Goal: Task Accomplishment & Management: Manage account settings

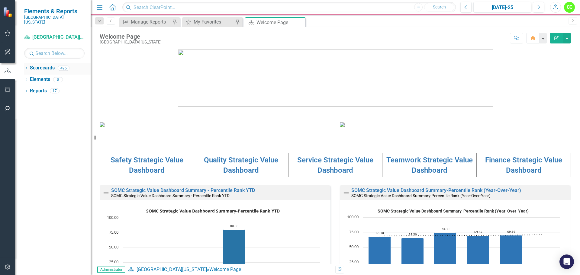
click at [27, 67] on icon at bounding box center [27, 68] width 2 height 3
click at [31, 78] on icon "Dropdown" at bounding box center [29, 80] width 5 height 4
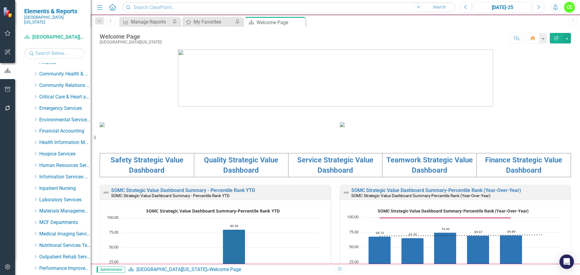
scroll to position [60, 0]
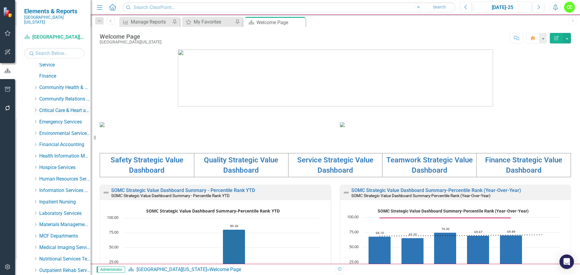
click at [36, 108] on icon "Dropdown" at bounding box center [35, 110] width 5 height 4
click at [54, 164] on link "[MEDICAL_DATA]" at bounding box center [67, 167] width 45 height 7
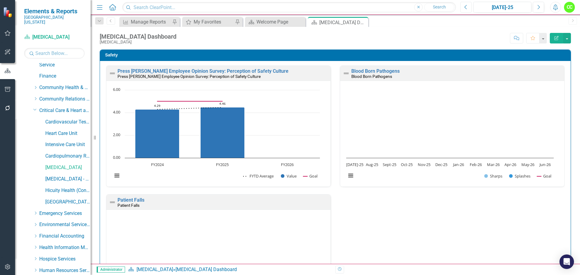
click at [471, 7] on button "Previous" at bounding box center [465, 7] width 11 height 11
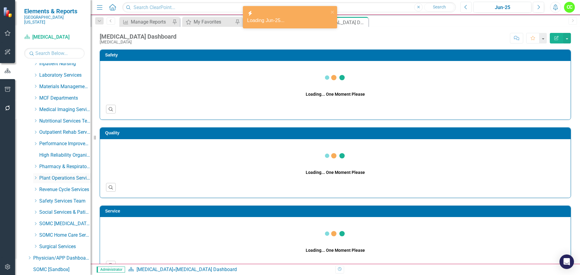
scroll to position [309, 0]
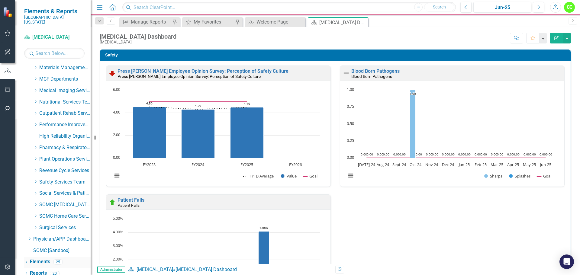
click at [43, 259] on link "Elements" at bounding box center [40, 262] width 20 height 7
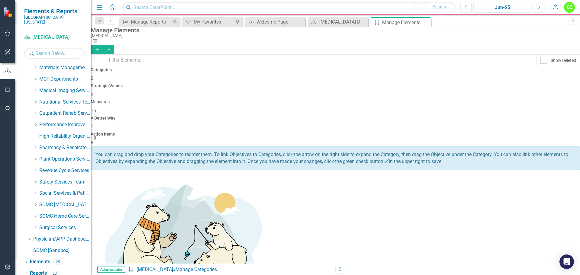
click at [515, 132] on h4 "Action Items" at bounding box center [335, 134] width 489 height 5
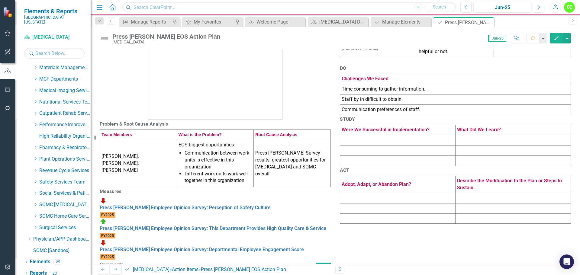
scroll to position [91, 0]
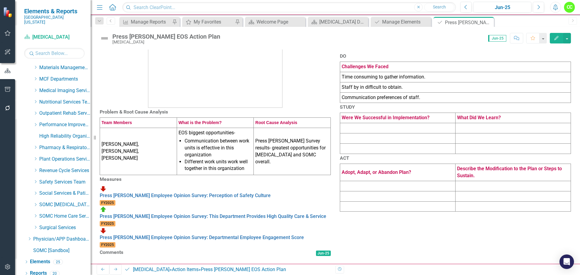
click at [406, 134] on td at bounding box center [397, 128] width 115 height 10
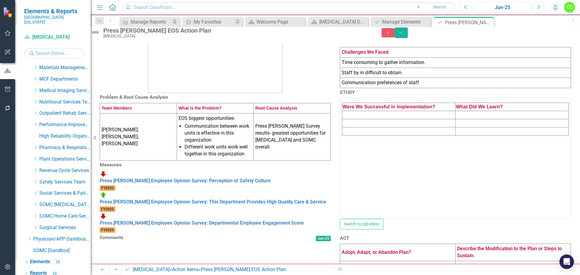
scroll to position [0, 0]
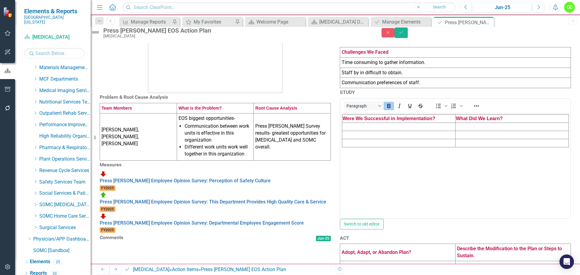
click at [377, 126] on td "Rich Text Area. Press ALT-0 for help." at bounding box center [398, 127] width 113 height 8
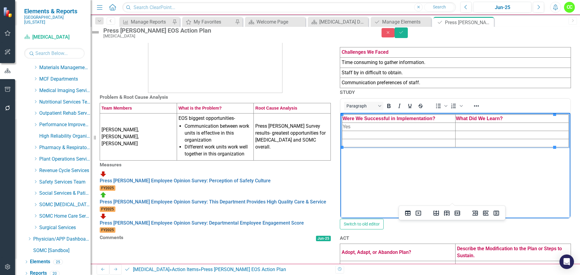
click at [413, 135] on td "Rich Text Area. Press ALT-0 for help." at bounding box center [398, 135] width 113 height 8
click at [408, 142] on td "Rich Text Area. Press ALT-0 for help." at bounding box center [398, 143] width 113 height 8
click at [458, 127] on td "Rich Text Area. Press ALT-0 for help." at bounding box center [512, 127] width 113 height 8
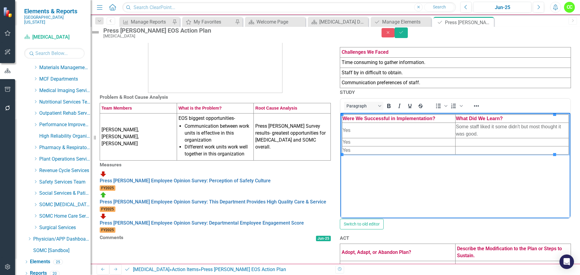
click at [456, 140] on td "Rich Text Area. Press ALT-0 for help." at bounding box center [512, 142] width 113 height 8
click at [458, 148] on td "Rich Text Area. Press ALT-0 for help." at bounding box center [512, 150] width 113 height 8
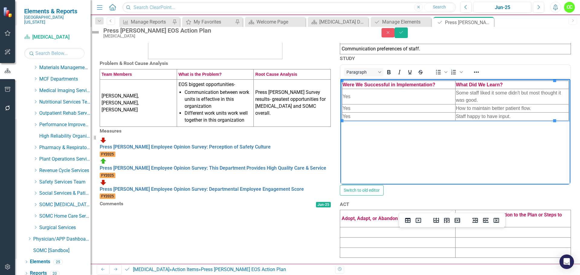
scroll to position [205, 0]
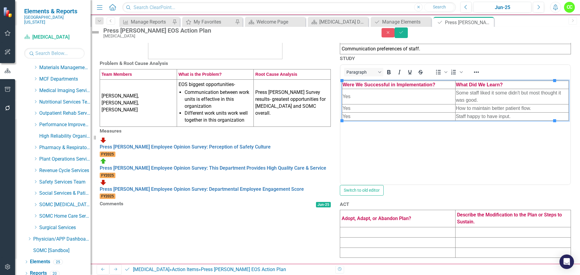
click at [380, 228] on td at bounding box center [397, 232] width 115 height 10
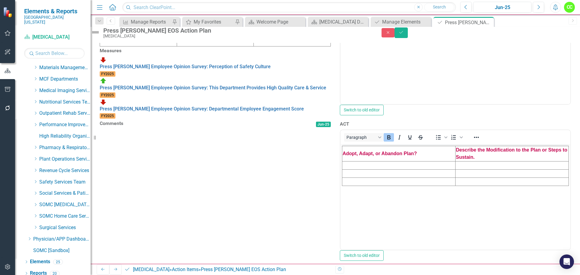
scroll to position [0, 0]
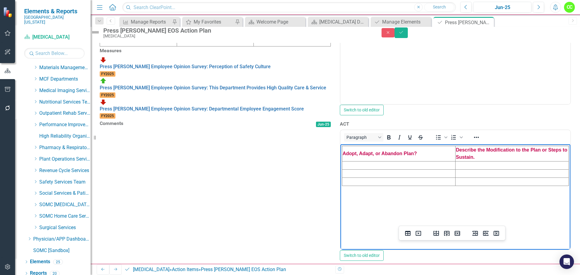
click at [379, 164] on td "Rich Text Area. Press ALT-0 for help." at bounding box center [398, 166] width 113 height 8
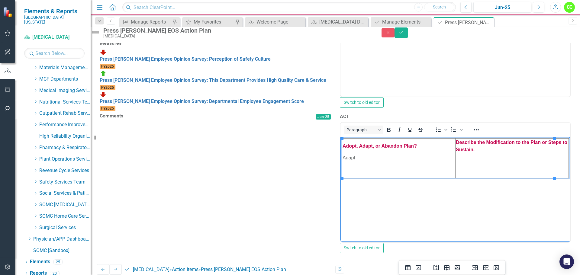
scroll to position [265, 0]
click at [361, 167] on td "Rich Text Area. Press ALT-0 for help." at bounding box center [398, 166] width 113 height 8
click at [361, 172] on td "Rich Text Area. Press ALT-0 for help." at bounding box center [398, 174] width 113 height 8
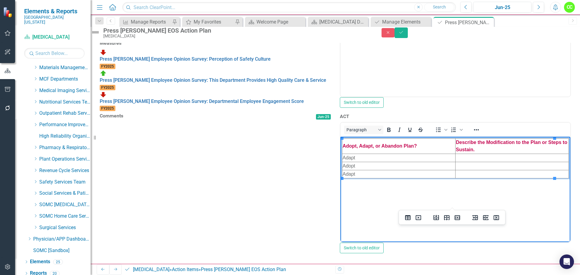
click at [477, 158] on td "Rich Text Area. Press ALT-0 for help." at bounding box center [512, 158] width 113 height 8
click at [478, 168] on td "Rich Text Area. Press ALT-0 for help." at bounding box center [512, 166] width 113 height 8
click at [472, 175] on td "Rich Text Area. Press ALT-0 for help." at bounding box center [512, 174] width 113 height 8
click at [408, 34] on button "Save" at bounding box center [401, 32] width 13 height 11
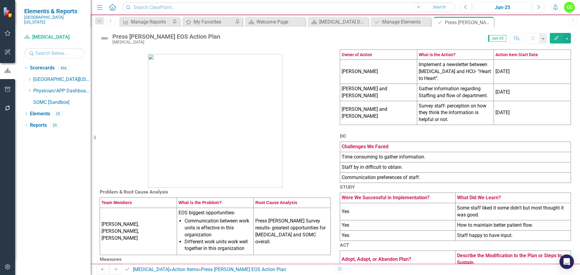
scroll to position [0, 0]
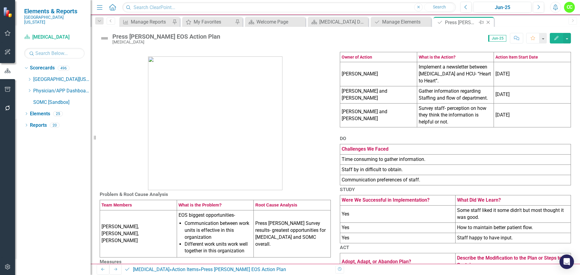
click at [488, 21] on icon "Close" at bounding box center [488, 22] width 6 height 5
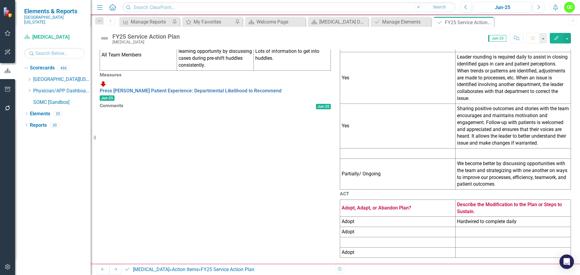
scroll to position [324, 0]
click at [389, 149] on td at bounding box center [397, 154] width 115 height 10
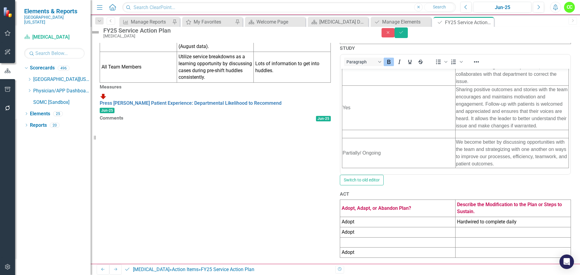
scroll to position [47, 0]
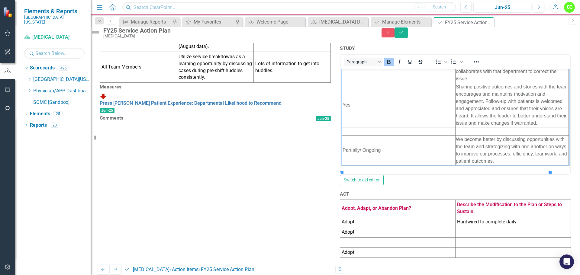
click at [391, 135] on td "Rich Text Area. Press ALT-0 for help." at bounding box center [398, 131] width 113 height 8
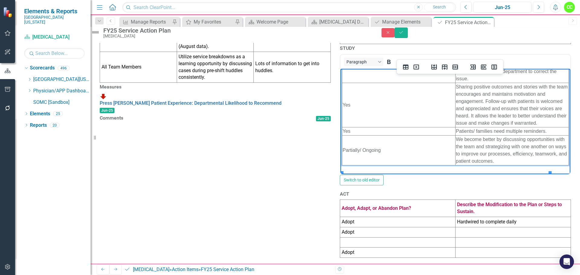
click at [355, 248] on td at bounding box center [397, 242] width 115 height 10
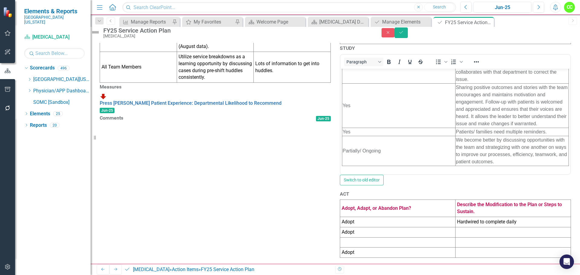
click at [355, 248] on td at bounding box center [397, 242] width 115 height 10
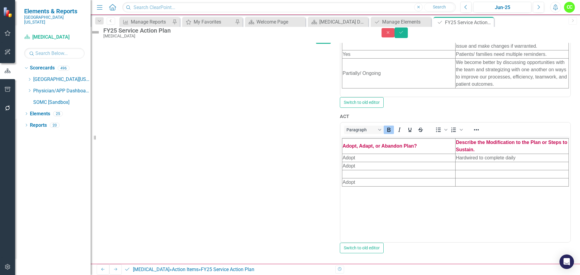
scroll to position [414, 0]
click at [363, 174] on td "Rich Text Area. Press ALT-0 for help." at bounding box center [398, 174] width 113 height 8
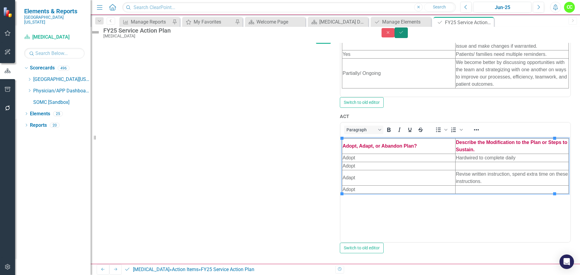
click at [404, 33] on icon "Save" at bounding box center [400, 32] width 5 height 4
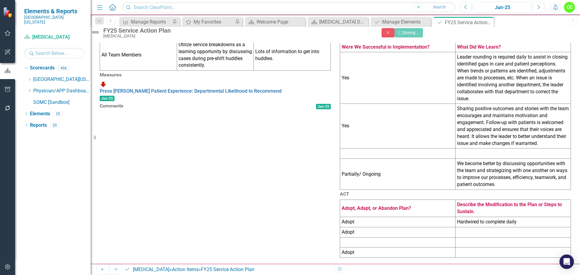
scroll to position [324, 0]
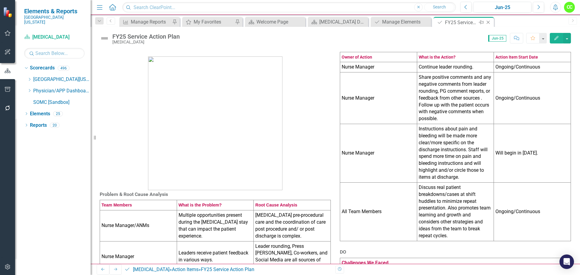
click at [490, 23] on icon "Close" at bounding box center [488, 22] width 6 height 5
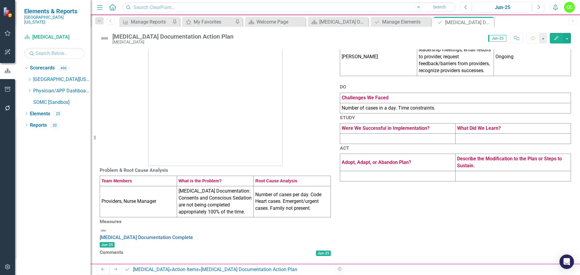
scroll to position [60, 0]
click at [429, 144] on td at bounding box center [397, 139] width 115 height 10
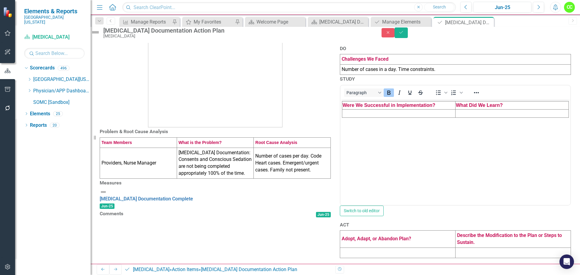
scroll to position [0, 0]
click at [373, 112] on td "Rich Text Area. Press ALT-0 for help." at bounding box center [398, 113] width 113 height 8
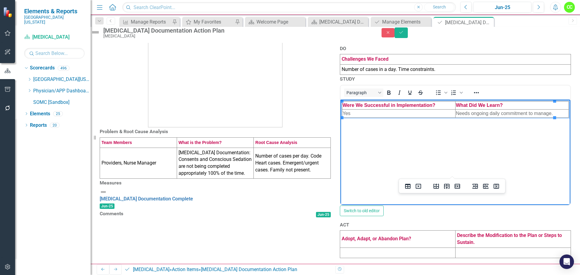
scroll to position [145, 0]
click at [398, 248] on td at bounding box center [397, 253] width 115 height 10
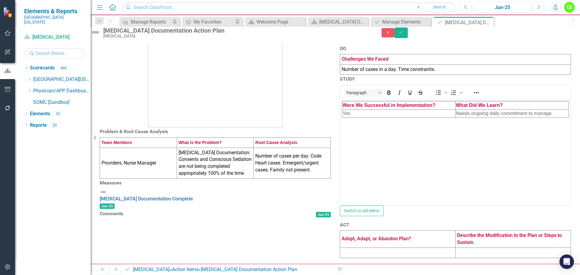
click at [398, 248] on td at bounding box center [397, 253] width 115 height 10
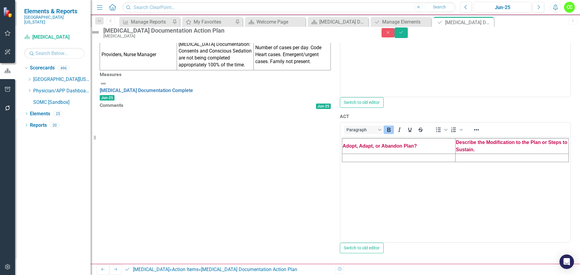
scroll to position [236, 0]
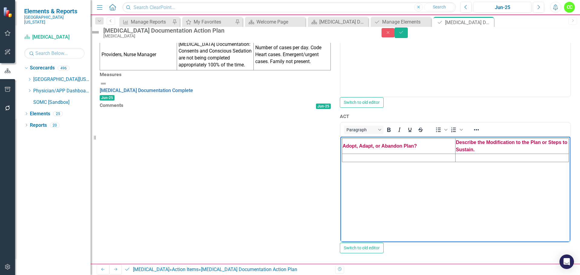
click at [406, 155] on td "Rich Text Area. Press ALT-0 for help." at bounding box center [398, 158] width 113 height 8
click at [408, 38] on button "Save" at bounding box center [401, 32] width 13 height 11
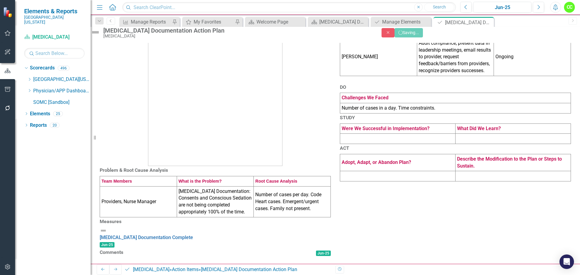
scroll to position [89, 0]
